Goal: Use online tool/utility: Utilize a website feature to perform a specific function

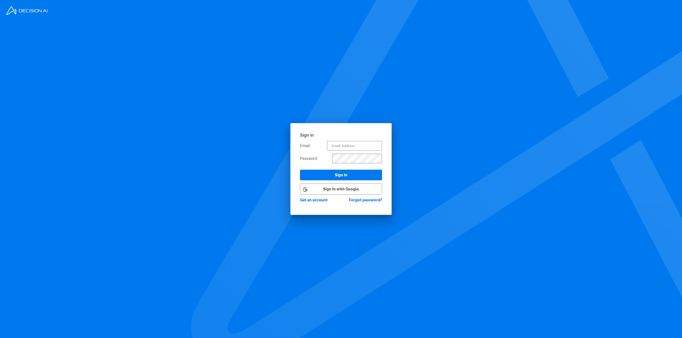
click at [352, 190] on button "Sign In with Google" at bounding box center [341, 189] width 82 height 11
select select "Week"
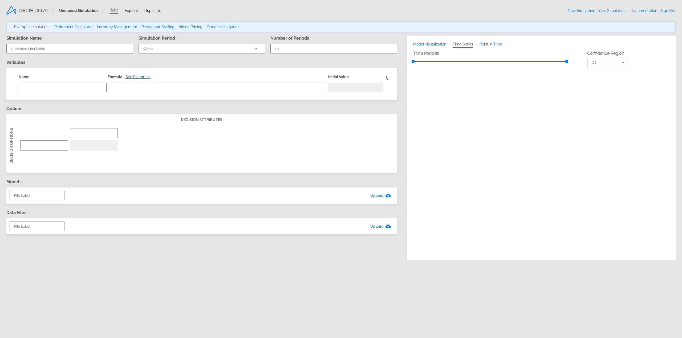
click at [140, 78] on button "See Examples" at bounding box center [137, 77] width 25 height 4
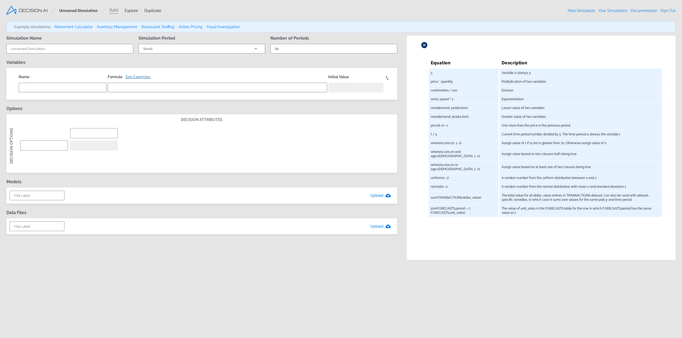
click at [210, 26] on link "Fraud Investigation" at bounding box center [223, 27] width 33 height 4
type textarea "x"
type input "Fraud Investigation"
select select "Month"
type input "8"
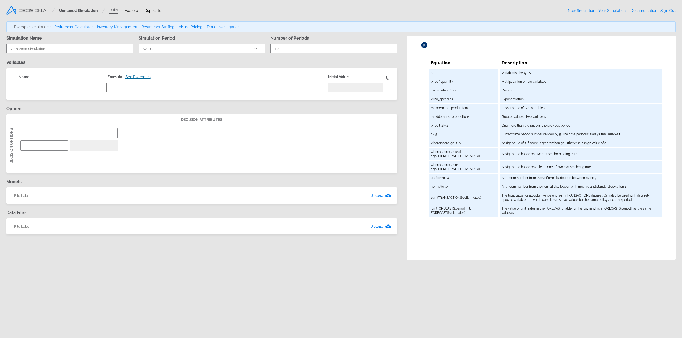
type textarea "investigations"
type textarea "sum(CLAIMS.investigated)"
type input "Probability Based"
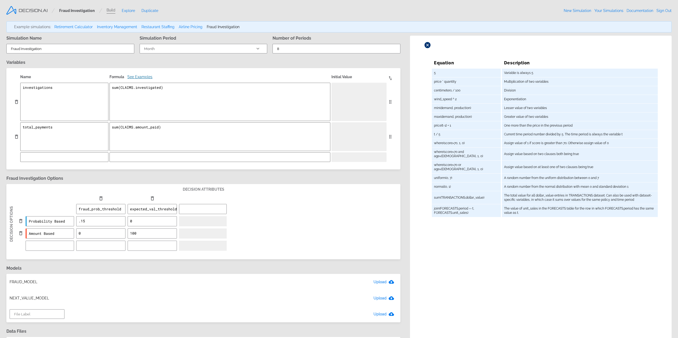
type textarea "x"
select select "Week"
type input "10"
